Goal: Obtain resource: Download file/media

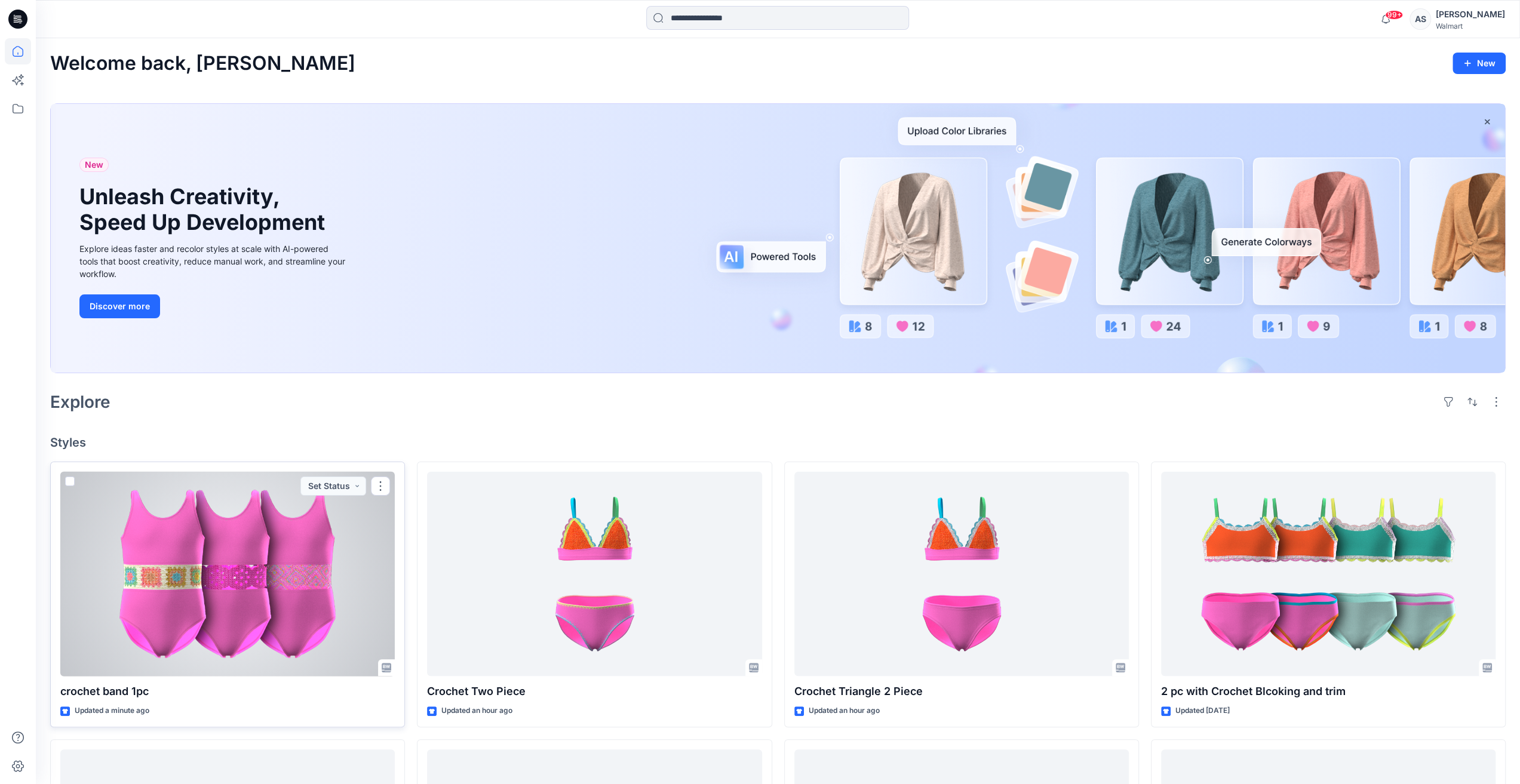
click at [253, 576] on div at bounding box center [227, 574] width 334 height 205
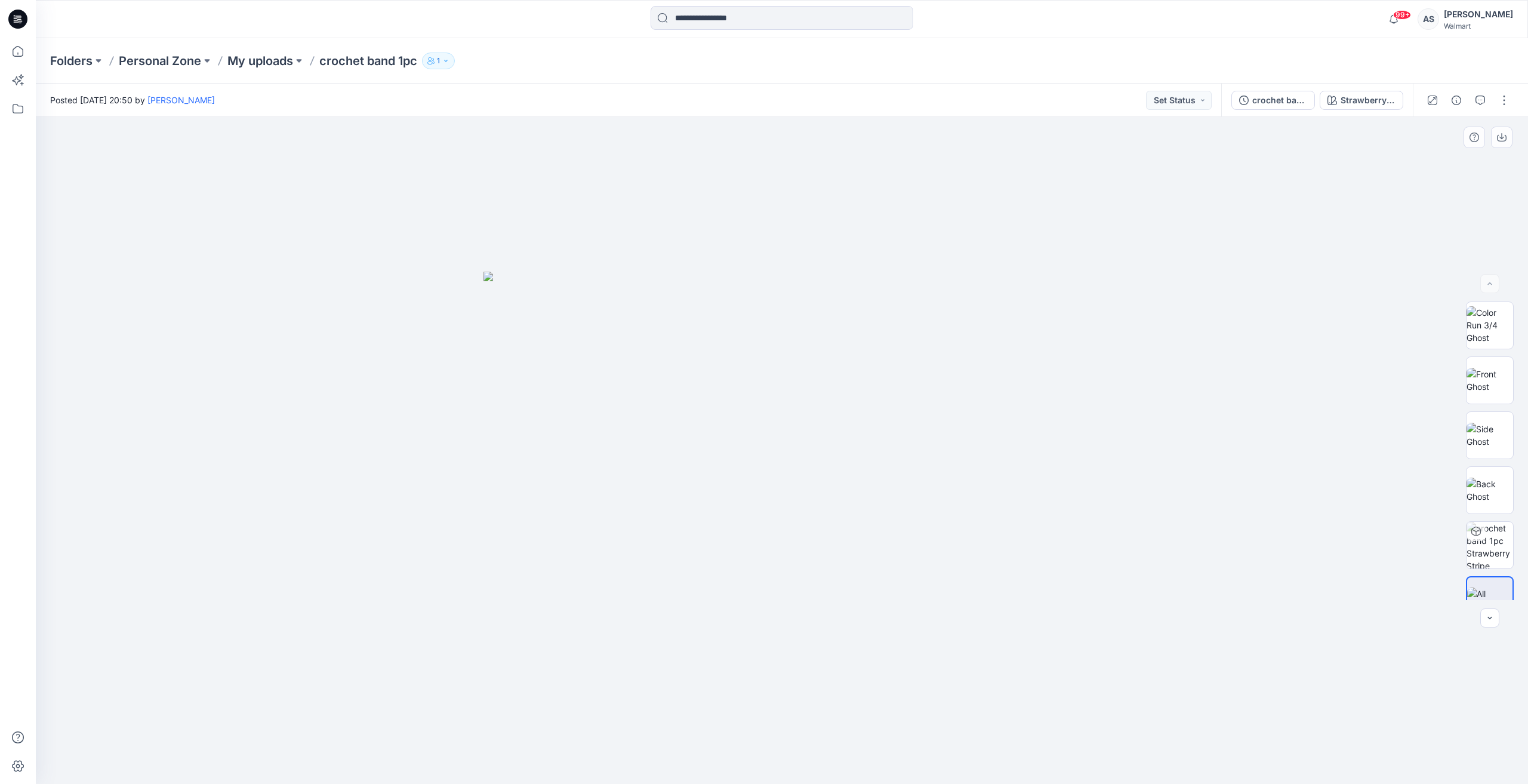
click at [781, 464] on img at bounding box center [782, 528] width 597 height 513
click at [1498, 374] on img at bounding box center [1490, 380] width 46 height 25
click at [1506, 331] on img at bounding box center [1490, 325] width 46 height 38
click at [1496, 378] on img at bounding box center [1490, 380] width 46 height 25
click at [1284, 104] on div "crochet band 1pc" at bounding box center [1280, 101] width 55 height 13
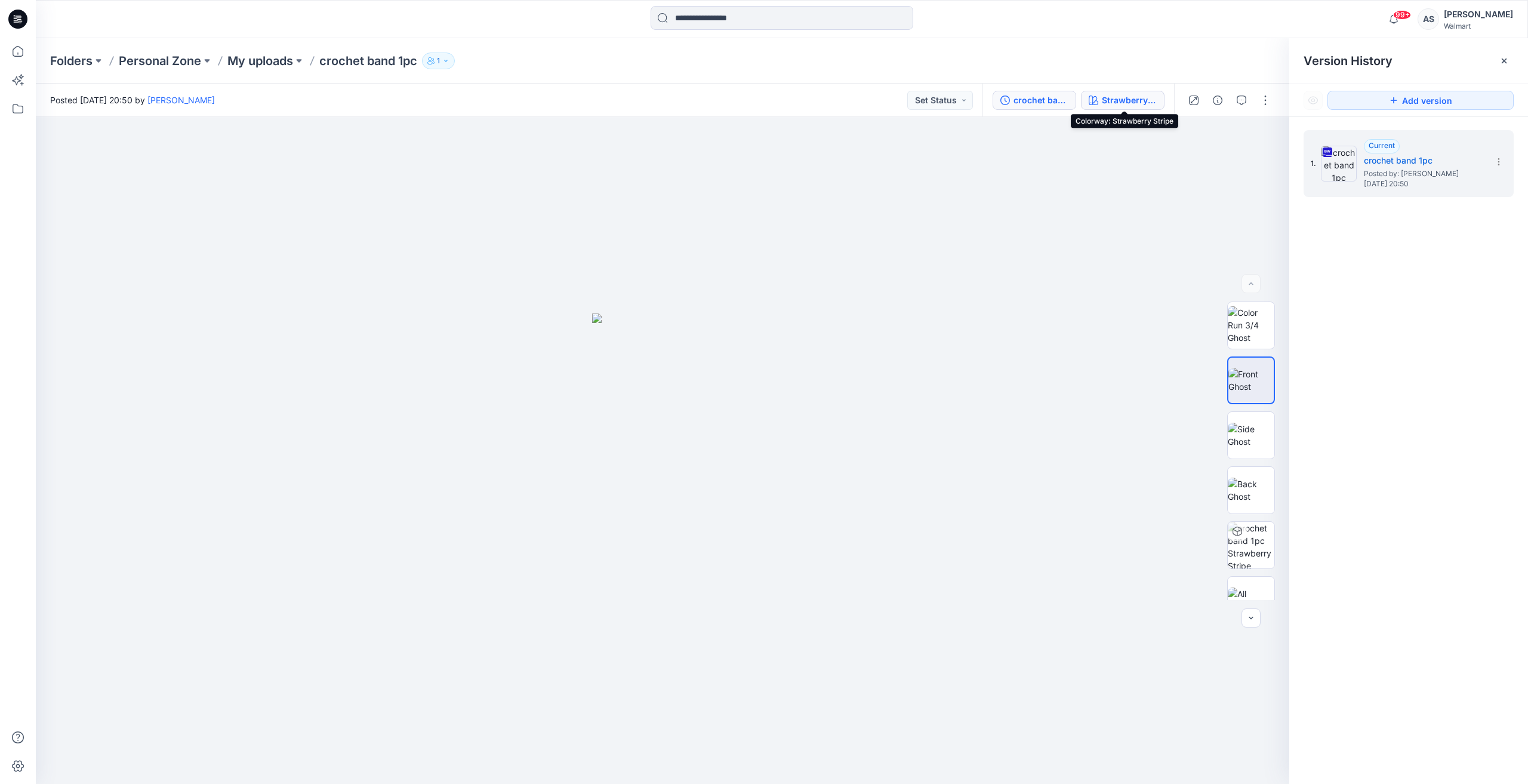
click at [1096, 99] on icon "button" at bounding box center [1093, 101] width 9 height 9
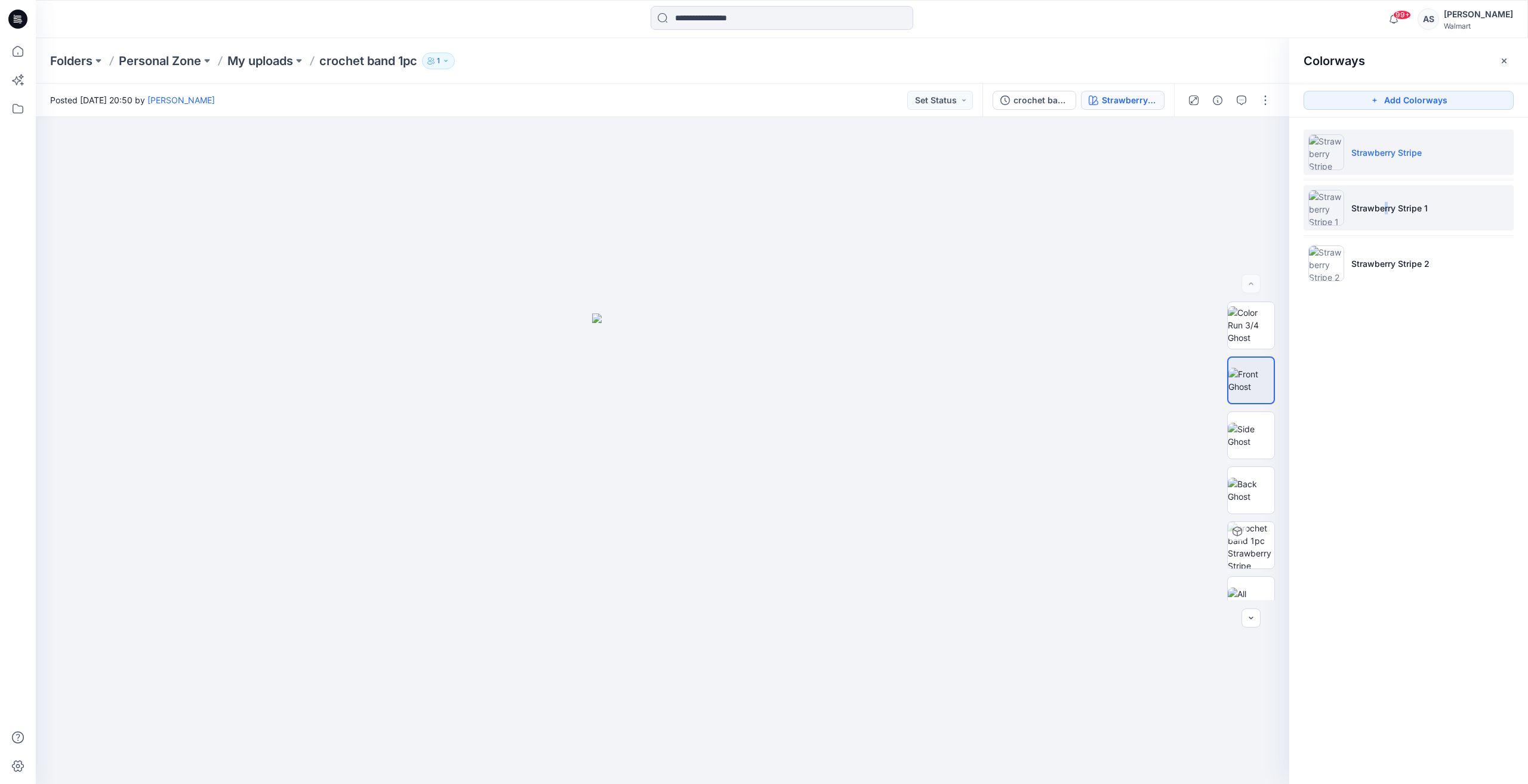
click at [1387, 214] on li "Strawberry Stripe 1" at bounding box center [1409, 208] width 210 height 45
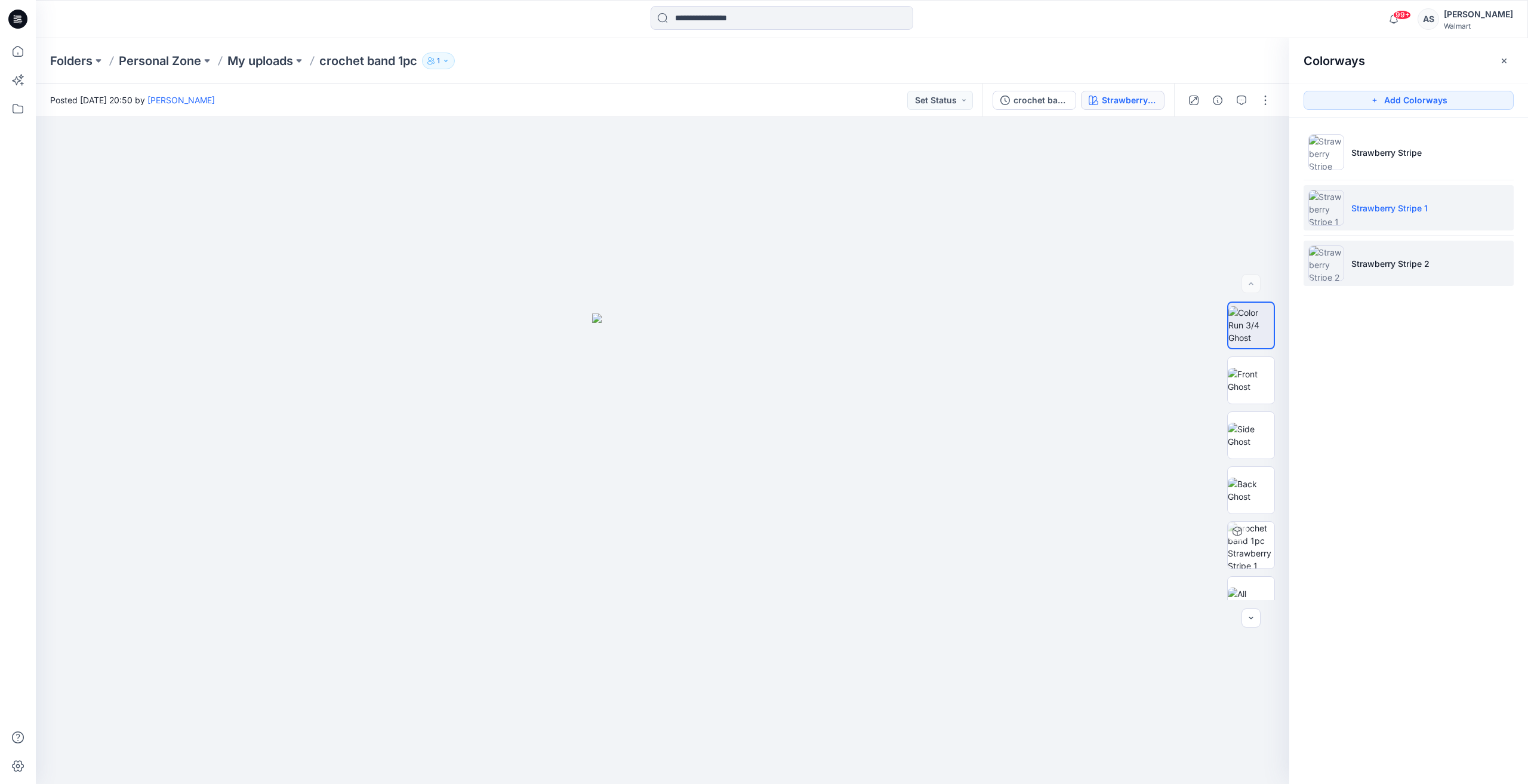
click at [1429, 257] on p "Strawberry Stripe 2" at bounding box center [1391, 264] width 78 height 13
click at [1255, 393] on img at bounding box center [1251, 380] width 46 height 25
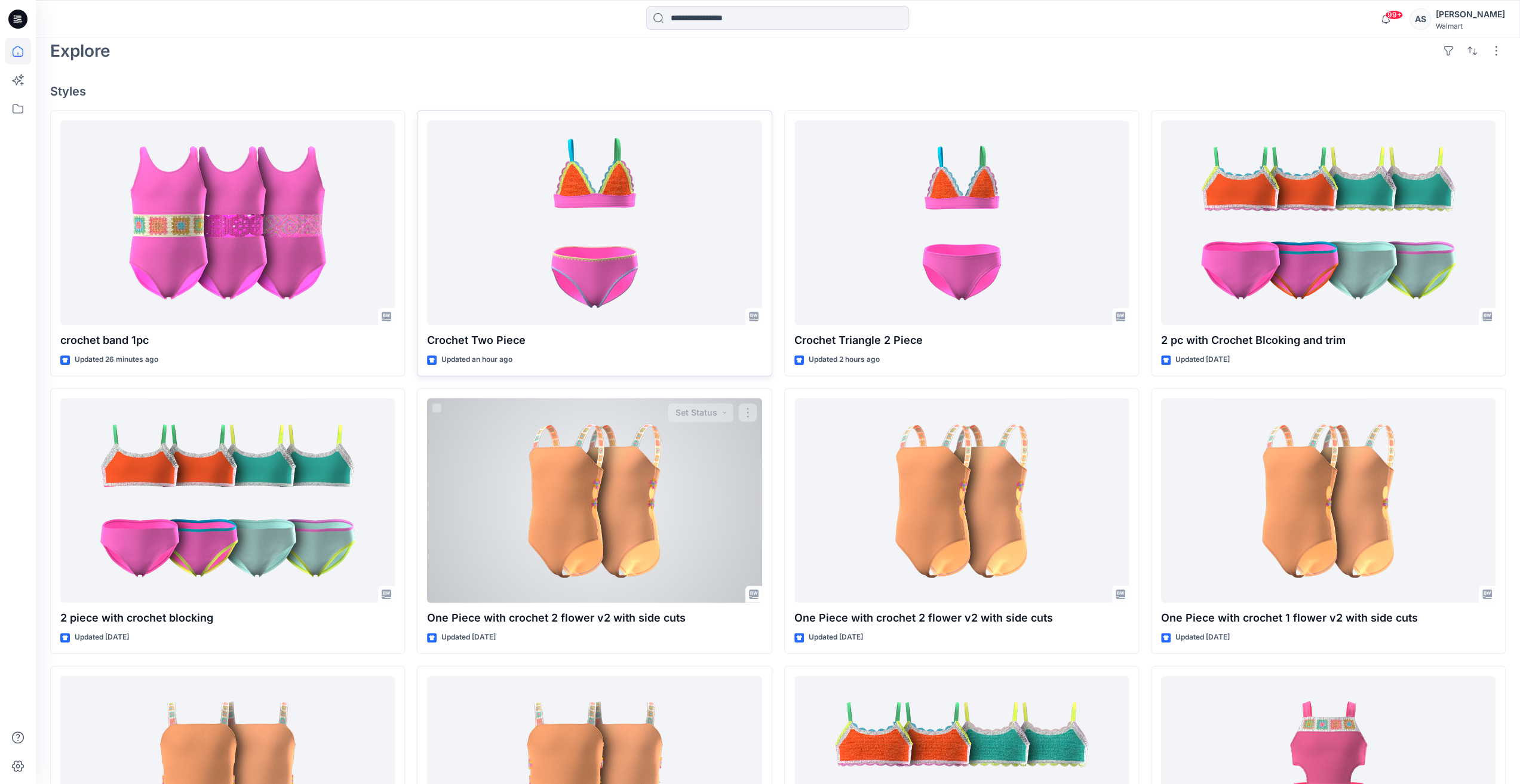
scroll to position [196, 0]
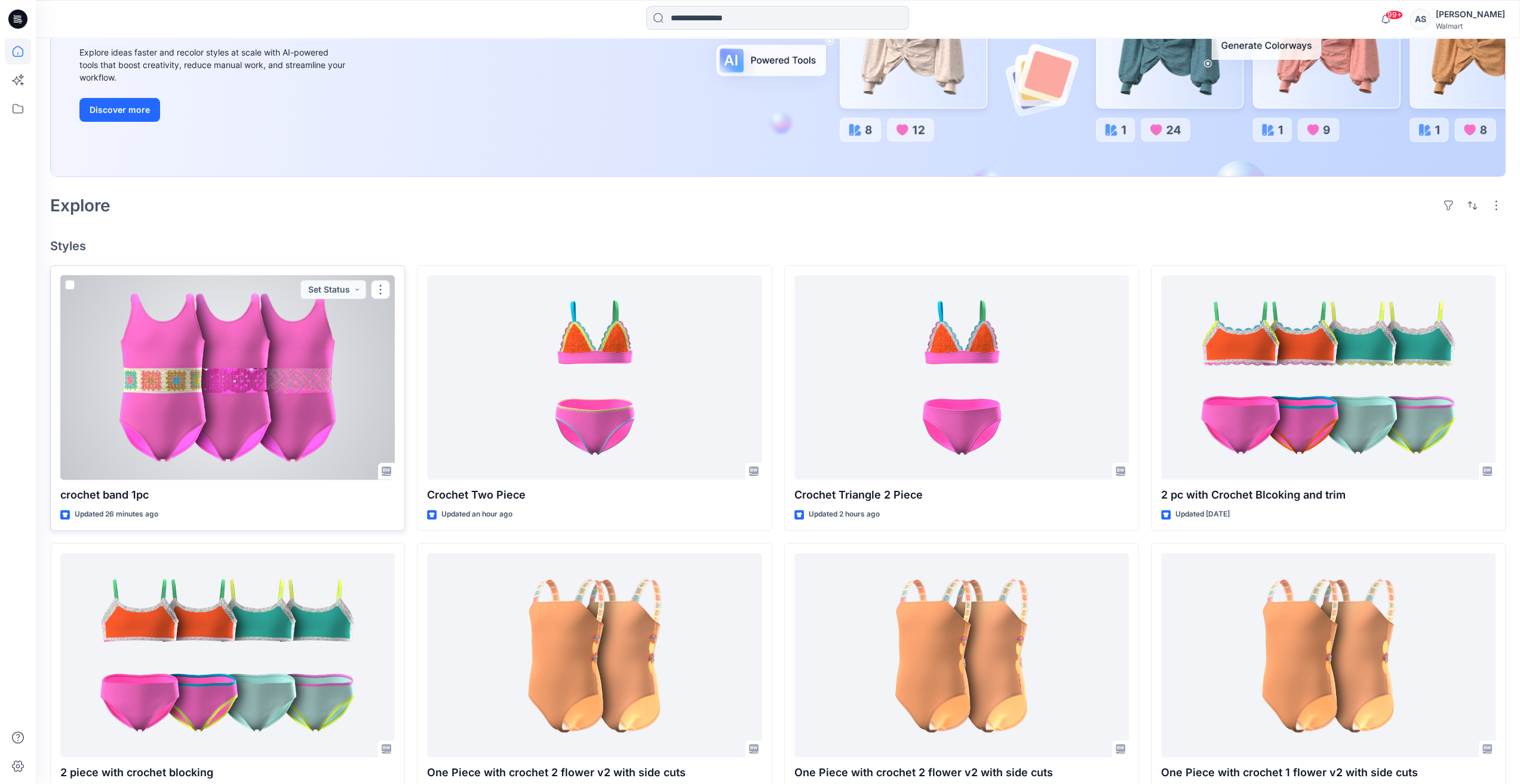
click at [245, 413] on div at bounding box center [227, 377] width 334 height 205
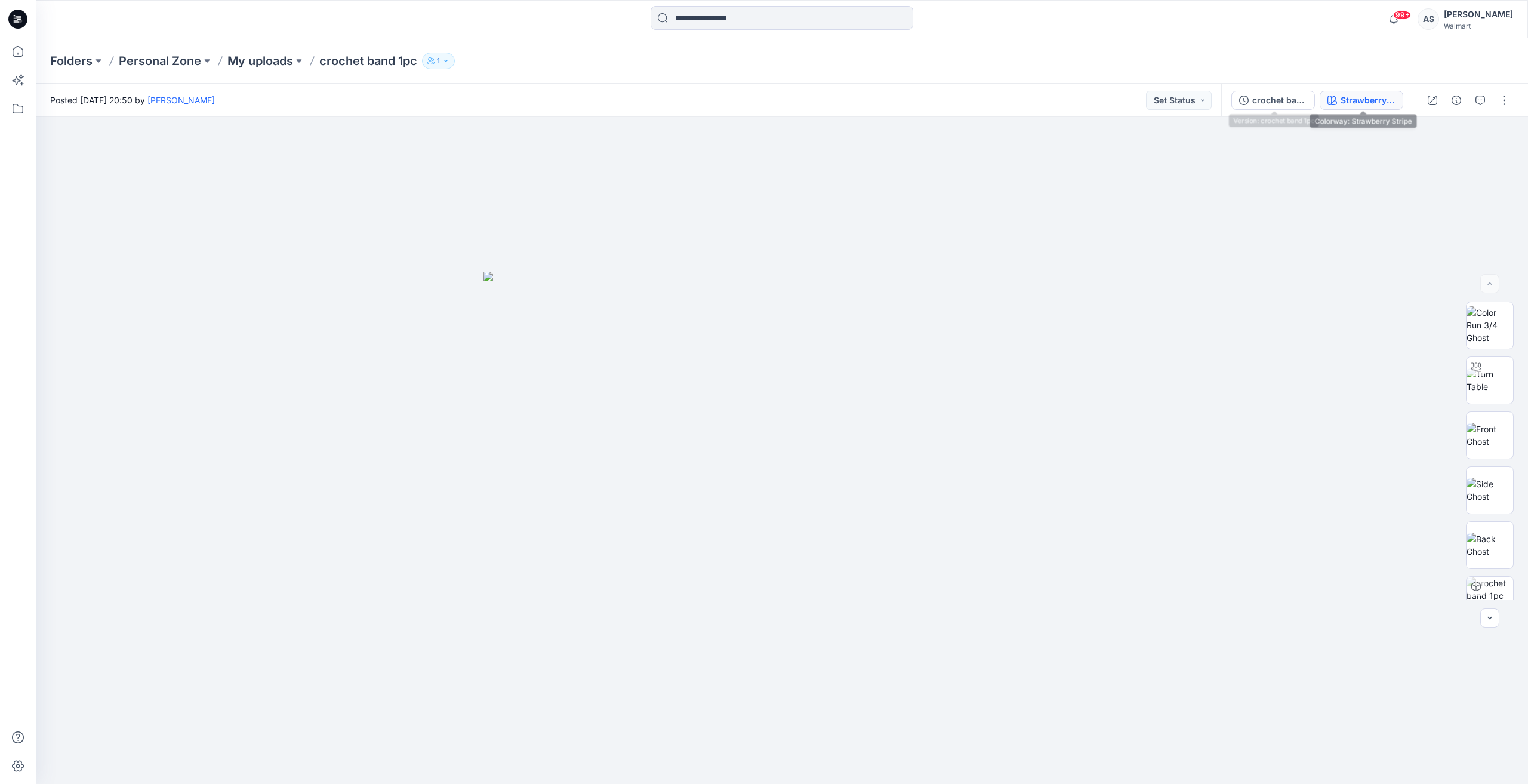
click at [1334, 104] on icon "button" at bounding box center [1332, 101] width 9 height 9
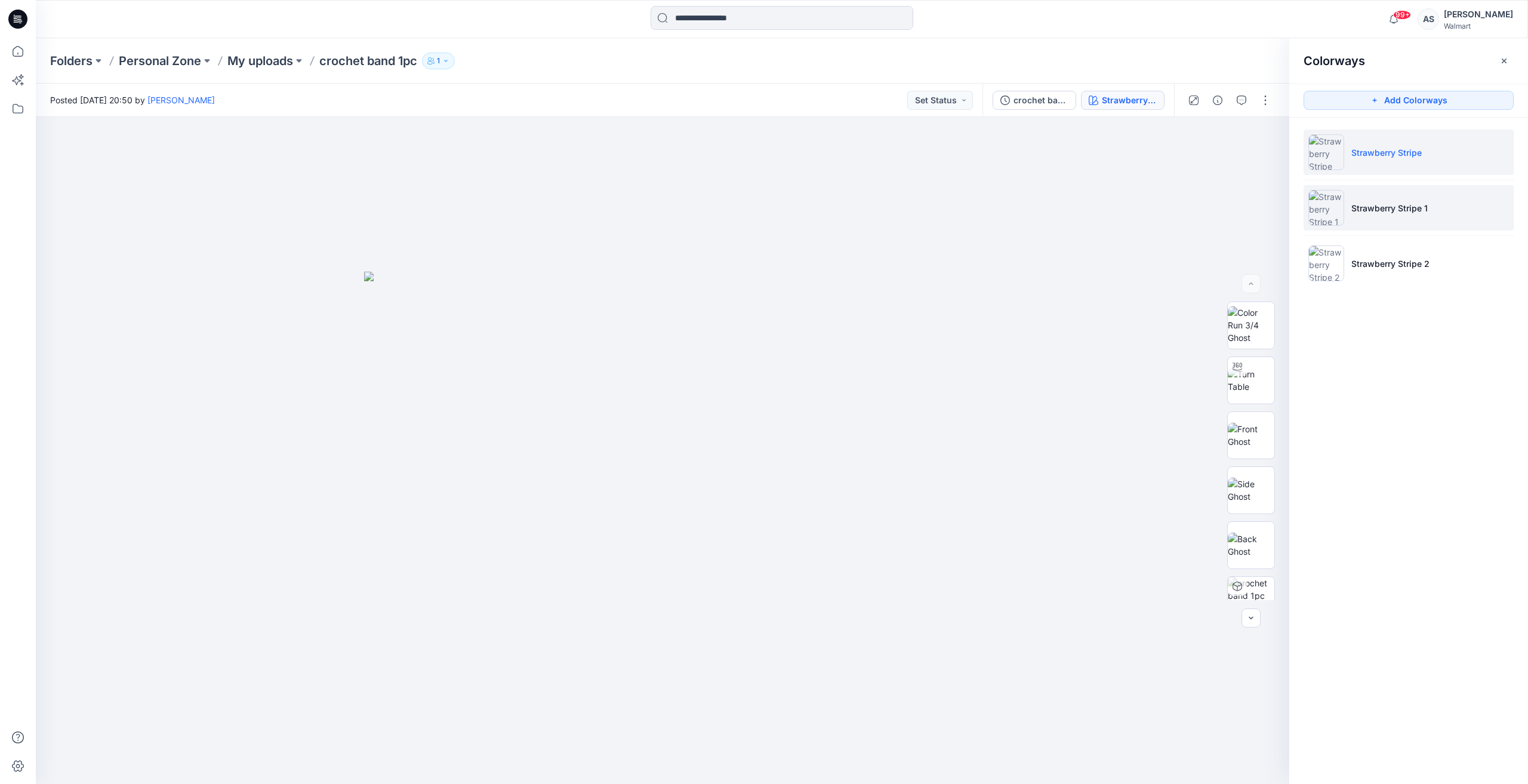
click at [1383, 206] on p "Strawberry Stripe 1" at bounding box center [1390, 208] width 77 height 13
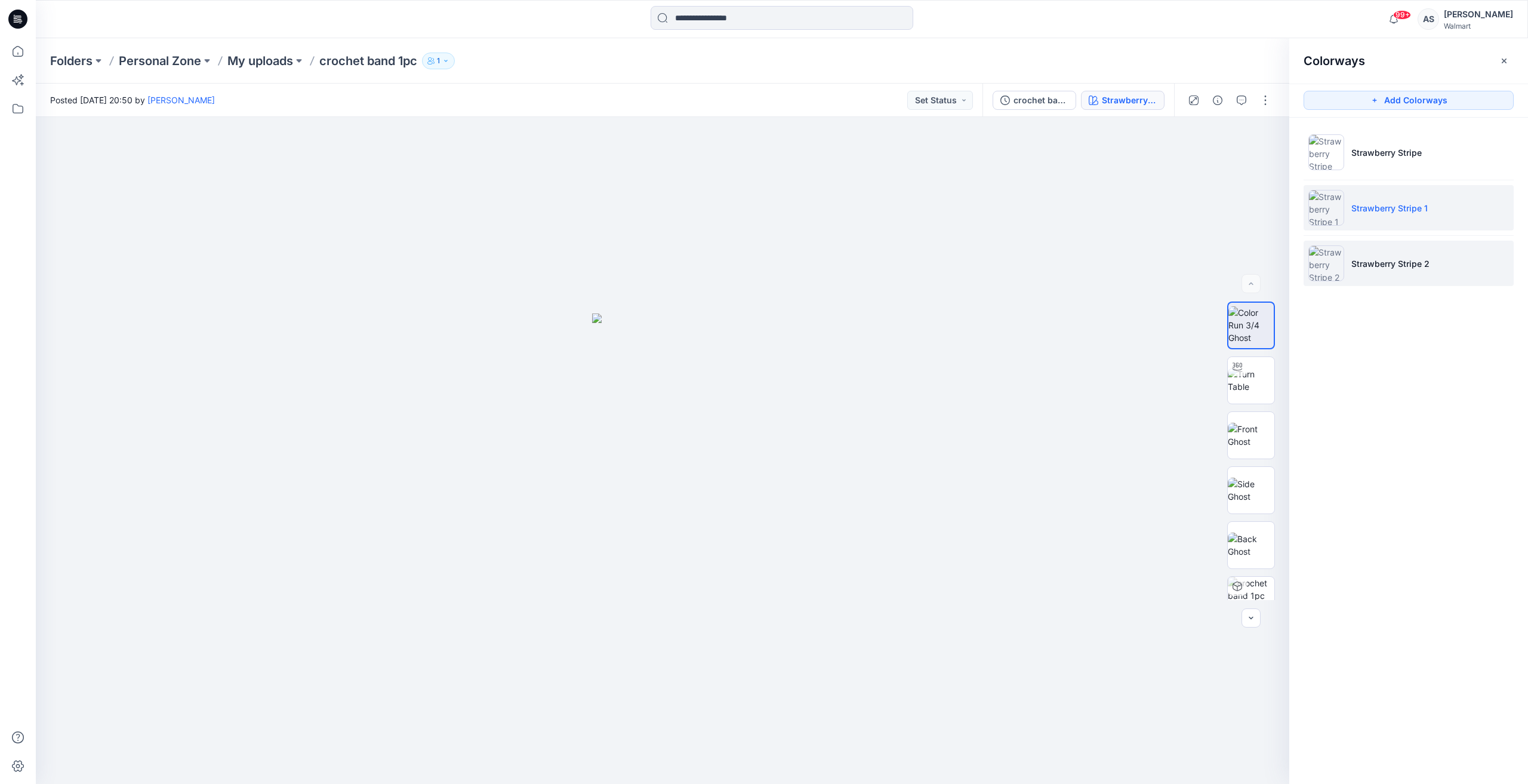
click at [1395, 258] on p "Strawberry Stripe 2" at bounding box center [1391, 264] width 78 height 13
click at [1256, 386] on img at bounding box center [1251, 380] width 46 height 25
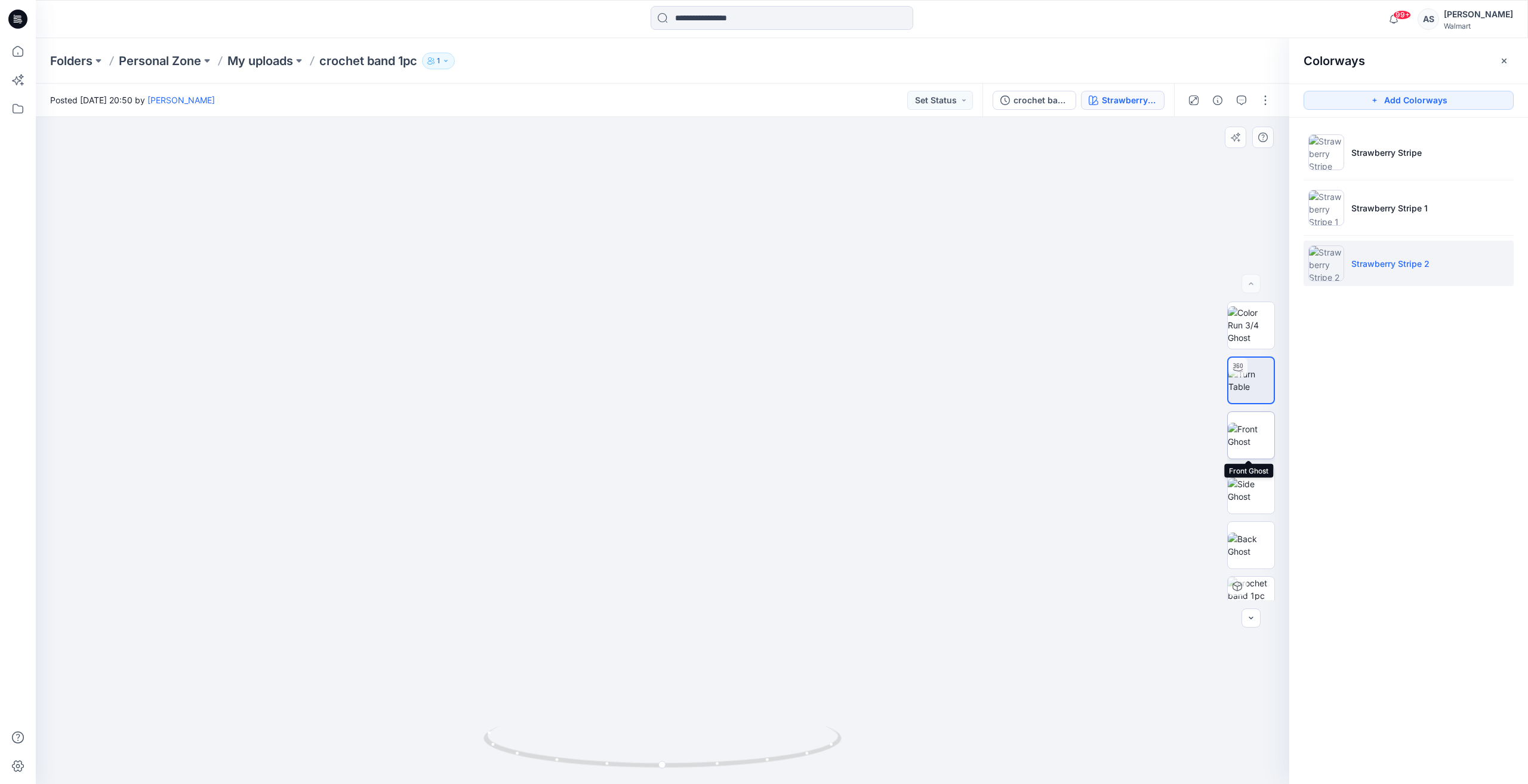
click at [1253, 444] on img at bounding box center [1251, 434] width 46 height 25
click at [9, 46] on icon at bounding box center [18, 51] width 26 height 26
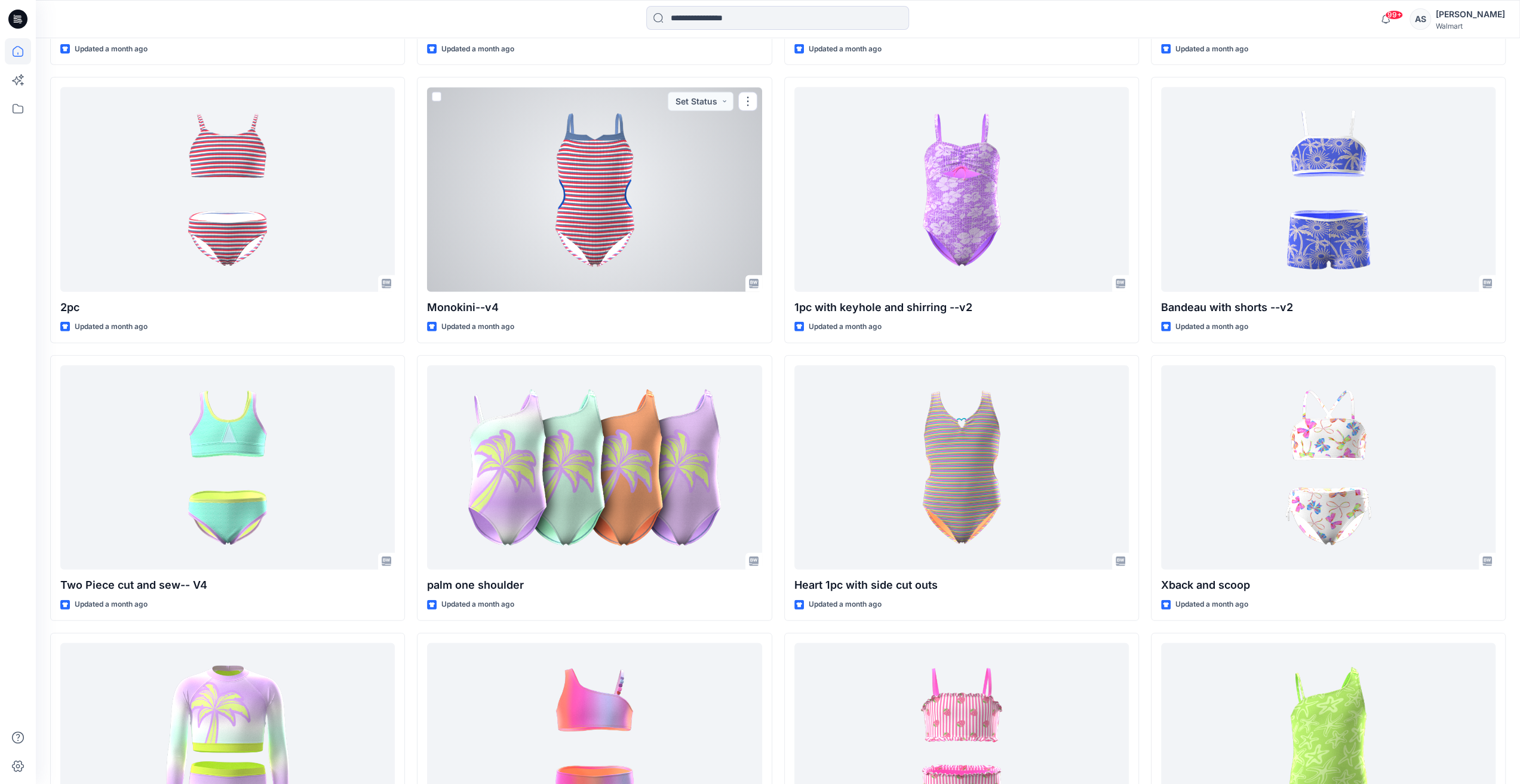
scroll to position [7929, 0]
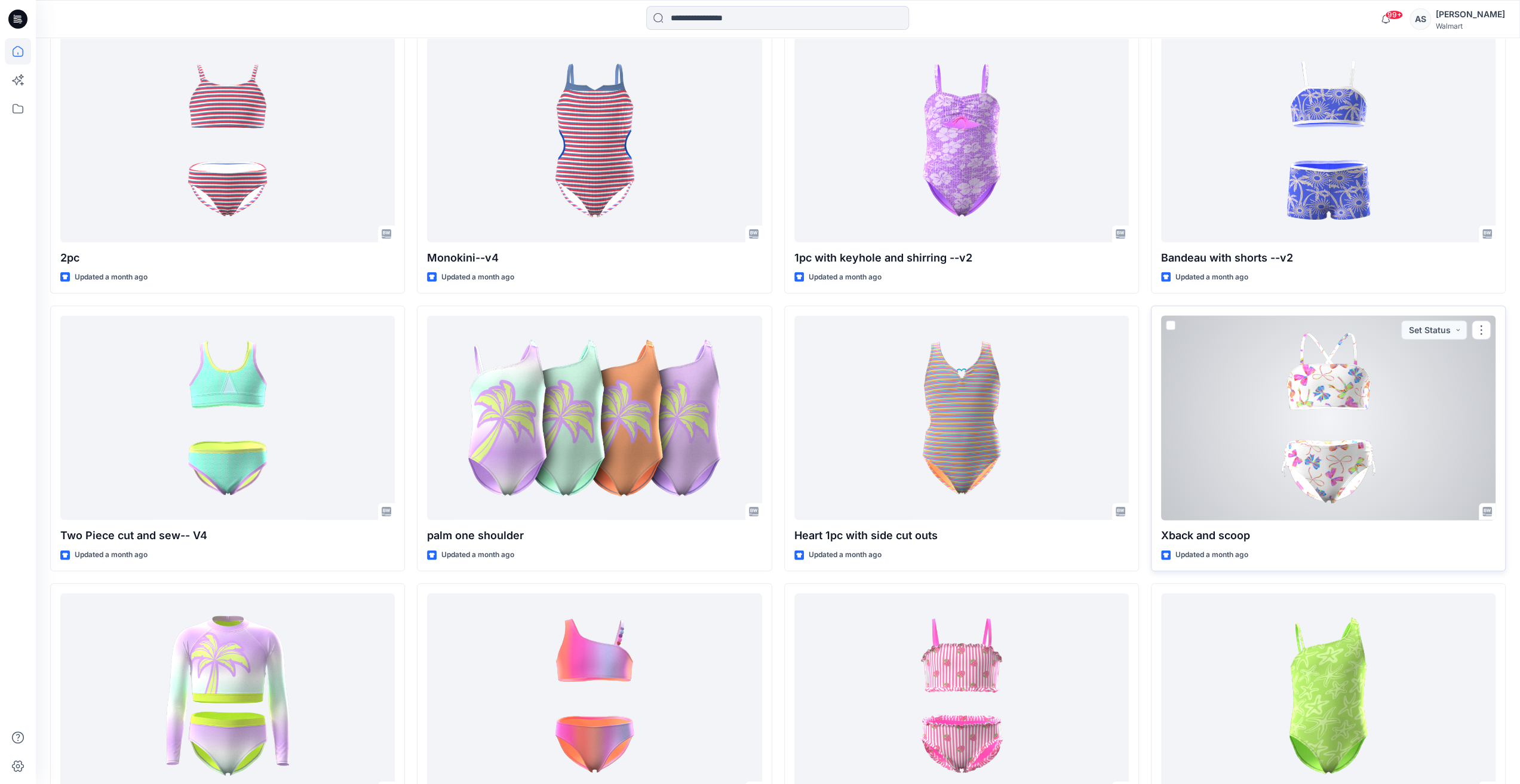
click at [1324, 427] on div at bounding box center [1328, 418] width 334 height 205
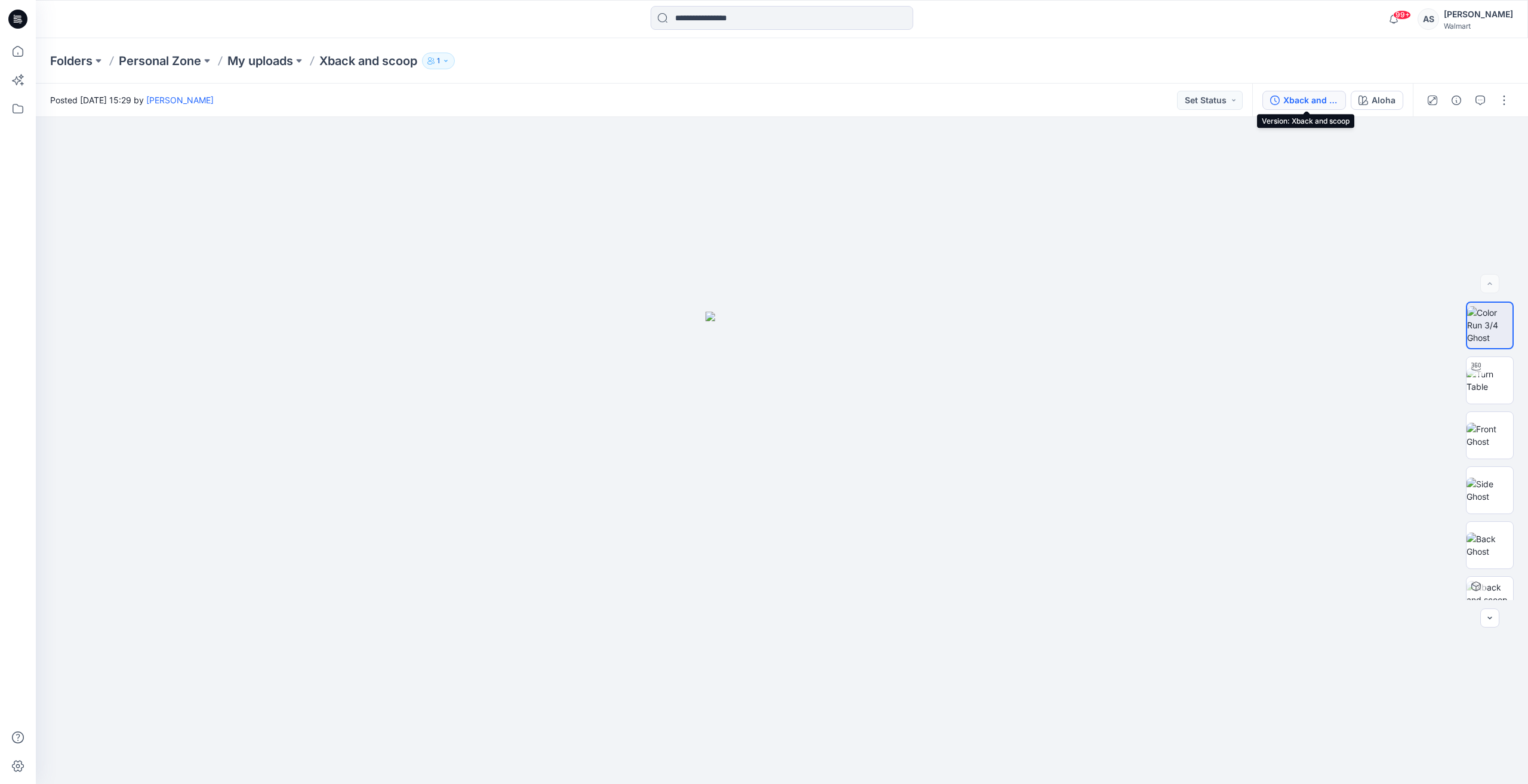
click at [1291, 96] on div "Xback and scoop" at bounding box center [1311, 101] width 55 height 13
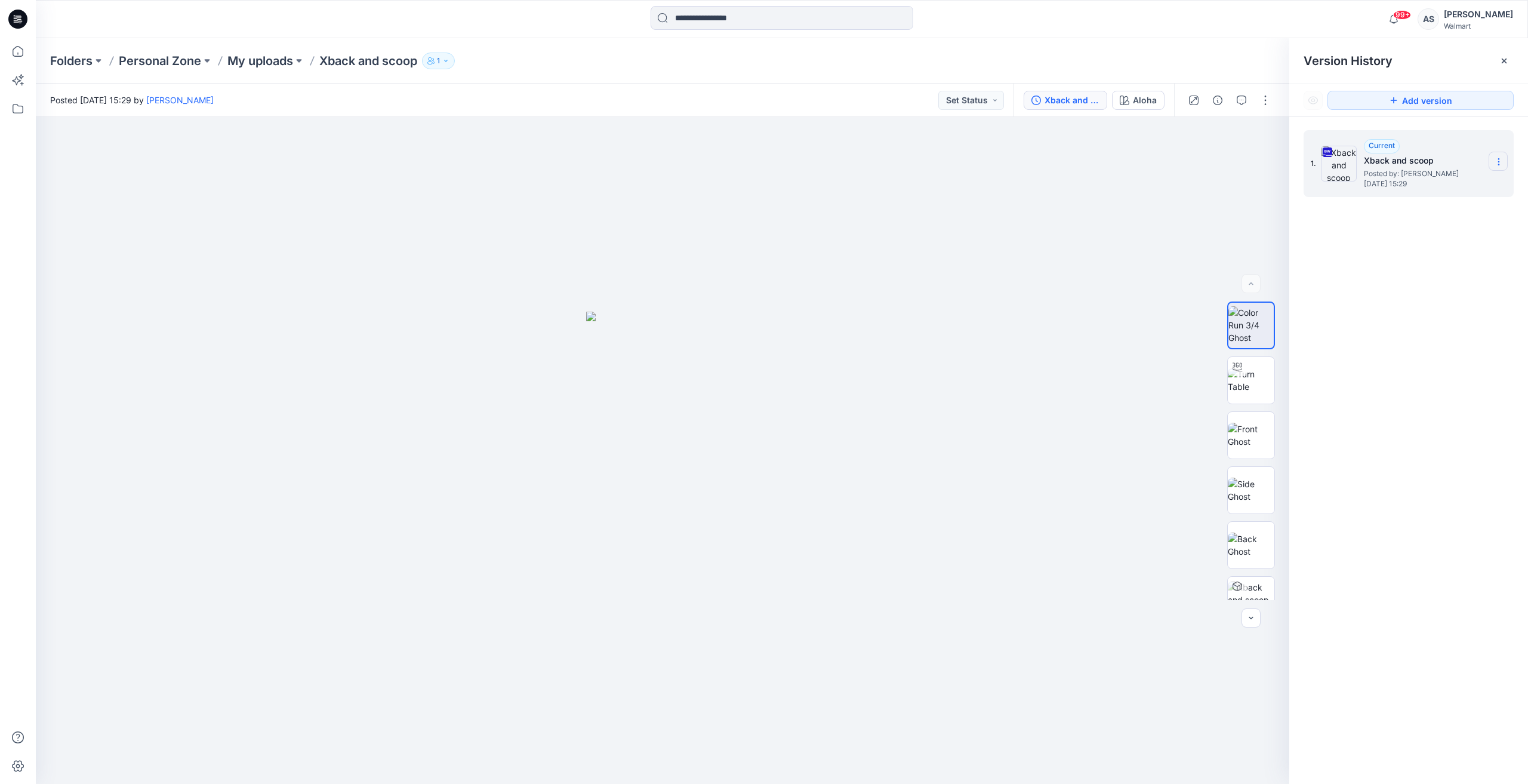
click at [1496, 164] on icon at bounding box center [1499, 161] width 9 height 9
click at [1434, 192] on span "Download Source BW File" at bounding box center [1438, 185] width 100 height 15
